Goal: Find specific page/section: Find specific page/section

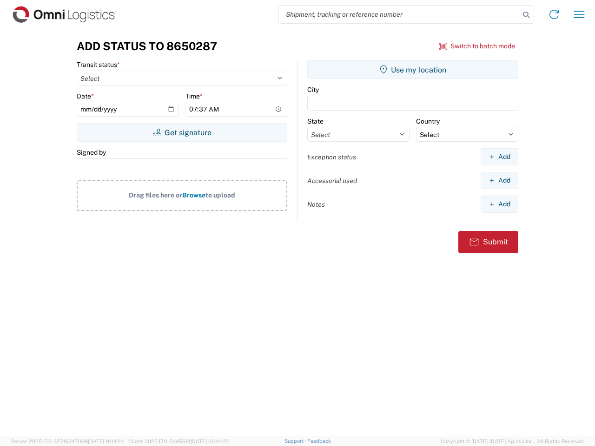
click at [399, 14] on input "search" at bounding box center [399, 15] width 241 height 18
click at [526, 15] on icon at bounding box center [525, 14] width 13 height 13
click at [554, 14] on icon at bounding box center [553, 14] width 15 height 15
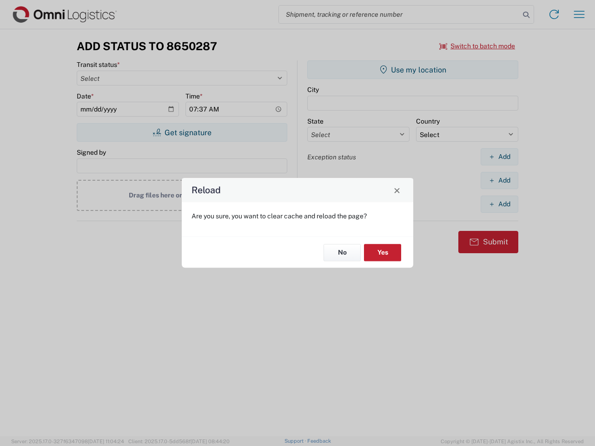
click at [579, 14] on div "Reload Are you sure, you want to clear cache and reload the page? No Yes" at bounding box center [297, 223] width 595 height 446
click at [477, 46] on div "Reload Are you sure, you want to clear cache and reload the page? No Yes" at bounding box center [297, 223] width 595 height 446
click at [182, 132] on div "Reload Are you sure, you want to clear cache and reload the page? No Yes" at bounding box center [297, 223] width 595 height 446
click at [412, 70] on div "Reload Are you sure, you want to clear cache and reload the page? No Yes" at bounding box center [297, 223] width 595 height 446
click at [499, 157] on div "Reload Are you sure, you want to clear cache and reload the page? No Yes" at bounding box center [297, 223] width 595 height 446
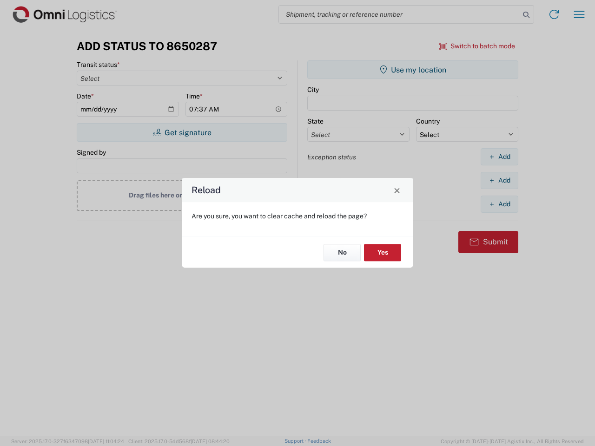
click at [499, 180] on div "Reload Are you sure, you want to clear cache and reload the page? No Yes" at bounding box center [297, 223] width 595 height 446
click at [499, 204] on div "Reload Are you sure, you want to clear cache and reload the page? No Yes" at bounding box center [297, 223] width 595 height 446
